Goal: Transaction & Acquisition: Purchase product/service

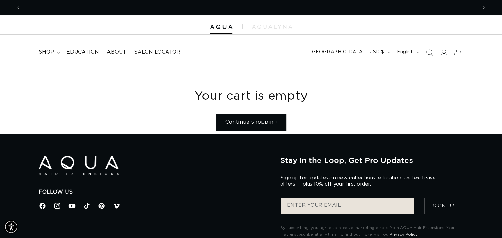
scroll to position [0, 456]
click at [446, 53] on icon at bounding box center [443, 52] width 7 height 7
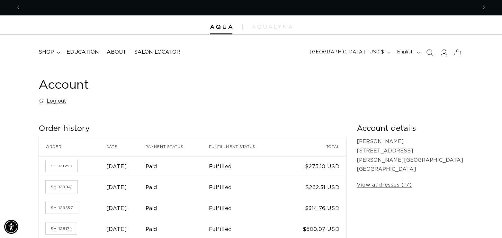
scroll to position [0, 456]
click at [72, 185] on link "SH-129941" at bounding box center [62, 187] width 32 height 12
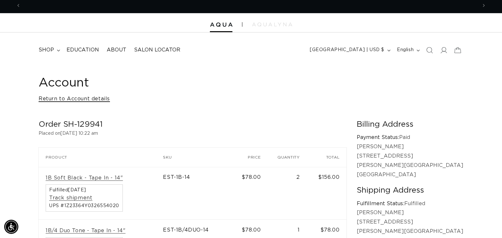
scroll to position [0, 912]
click at [98, 97] on link "Return to Account details" at bounding box center [74, 98] width 71 height 9
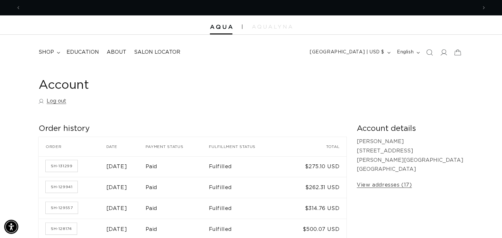
scroll to position [0, 456]
click at [440, 55] on icon at bounding box center [443, 52] width 7 height 7
click at [52, 55] on span "shop" at bounding box center [46, 52] width 15 height 7
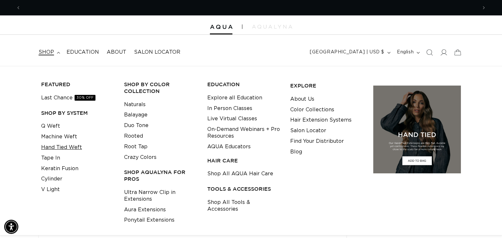
scroll to position [0, 456]
click at [51, 155] on link "Tape In" at bounding box center [50, 158] width 19 height 11
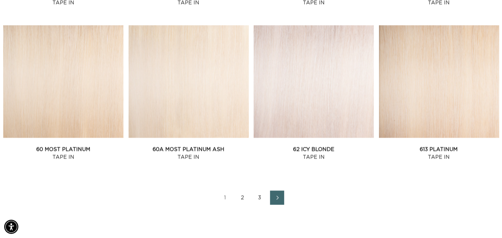
click at [243, 199] on link "2" at bounding box center [242, 197] width 14 height 14
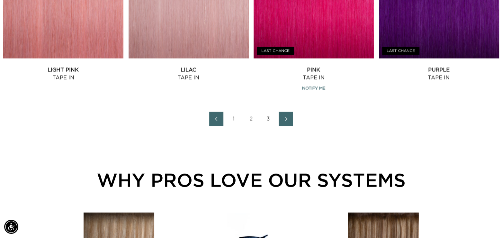
scroll to position [0, 912]
click at [266, 118] on link "3" at bounding box center [268, 119] width 14 height 14
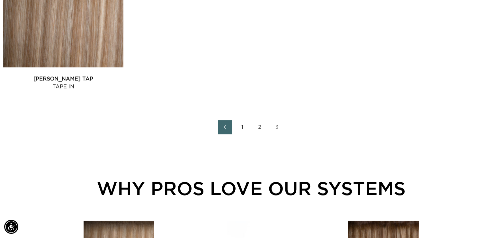
scroll to position [0, 456]
